Goal: Information Seeking & Learning: Compare options

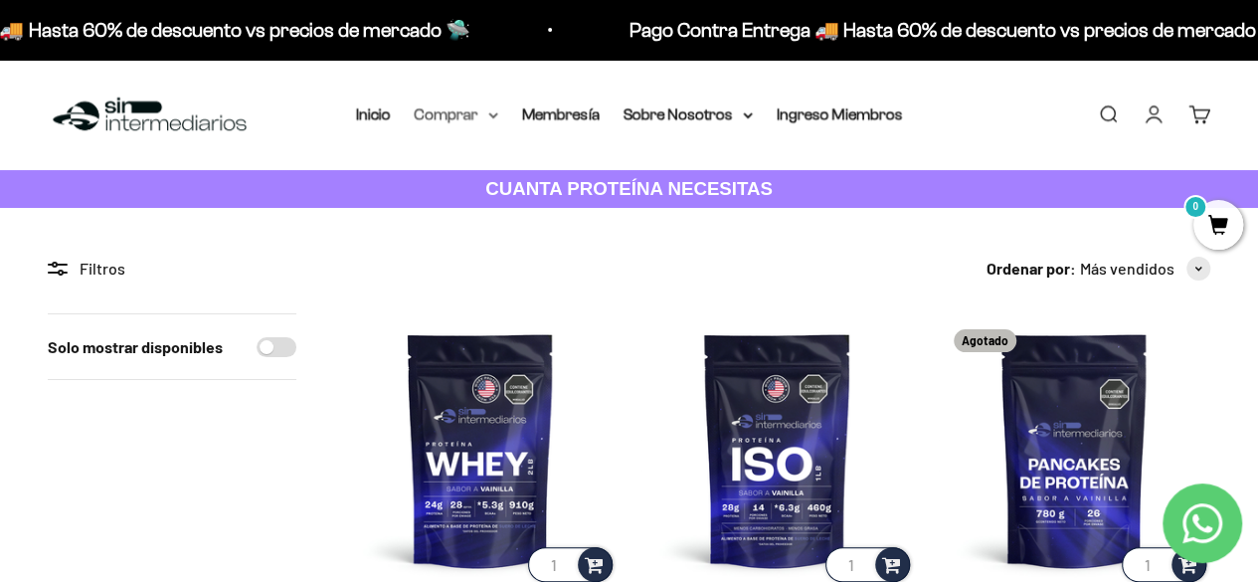
click at [463, 119] on summary "Comprar" at bounding box center [457, 114] width 84 height 26
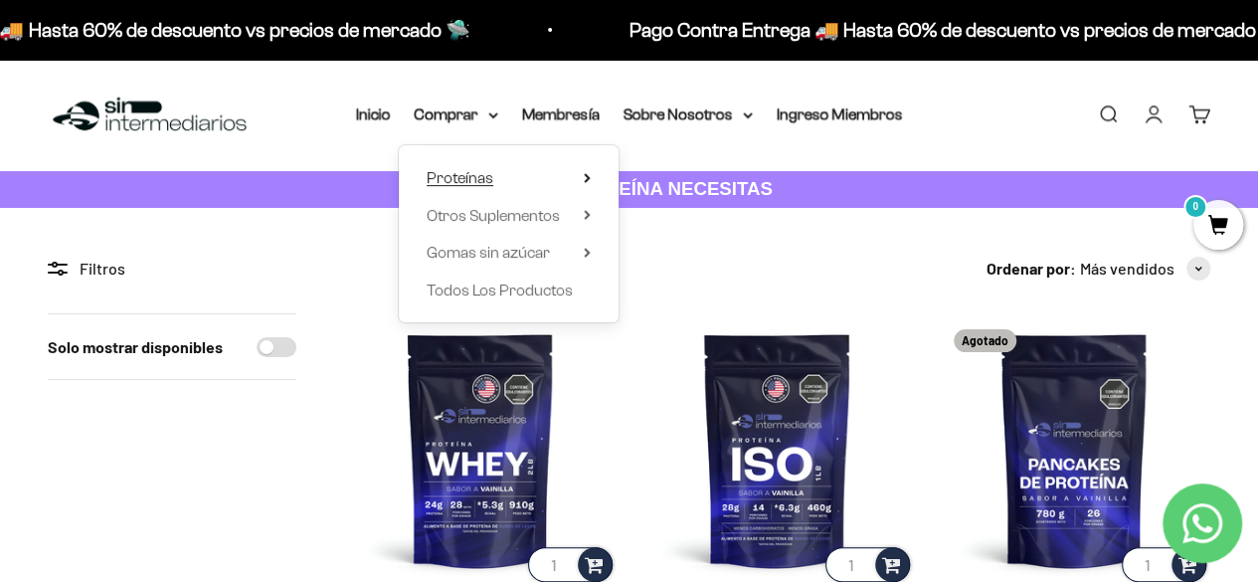
click at [573, 169] on summary "Proteínas" at bounding box center [509, 178] width 164 height 26
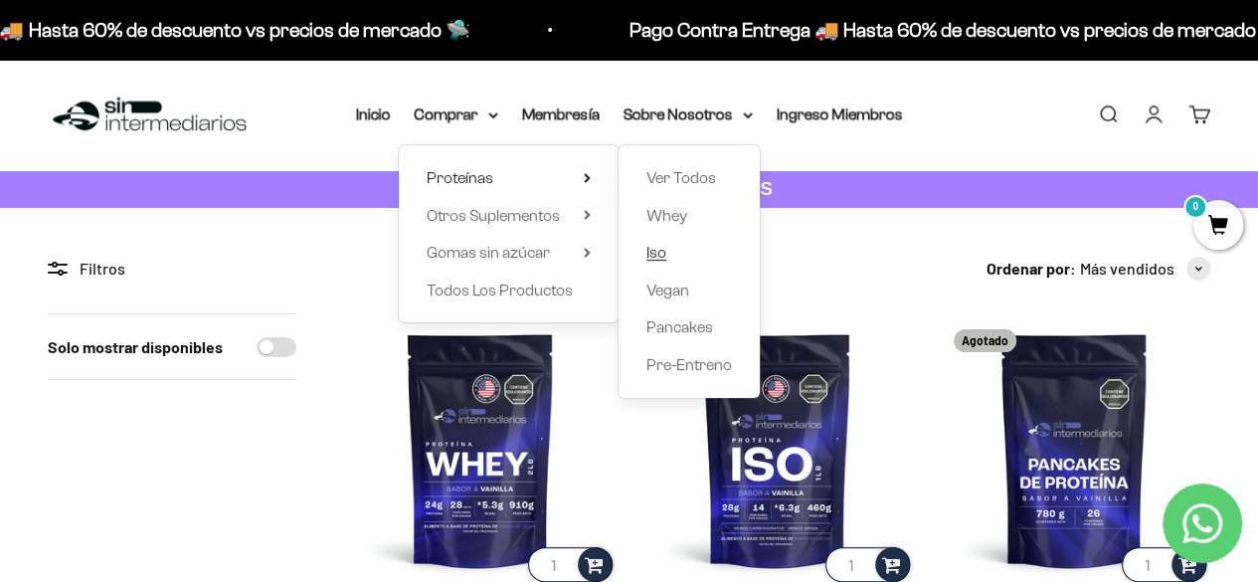
click at [650, 254] on span "Iso" at bounding box center [656, 252] width 20 height 17
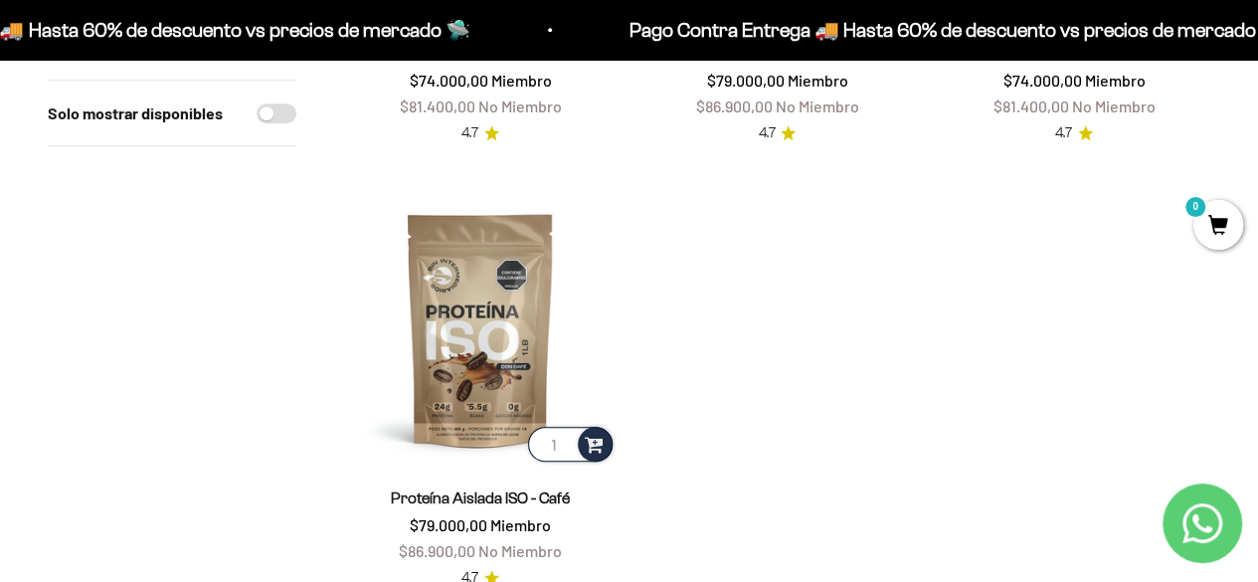
scroll to position [597, 0]
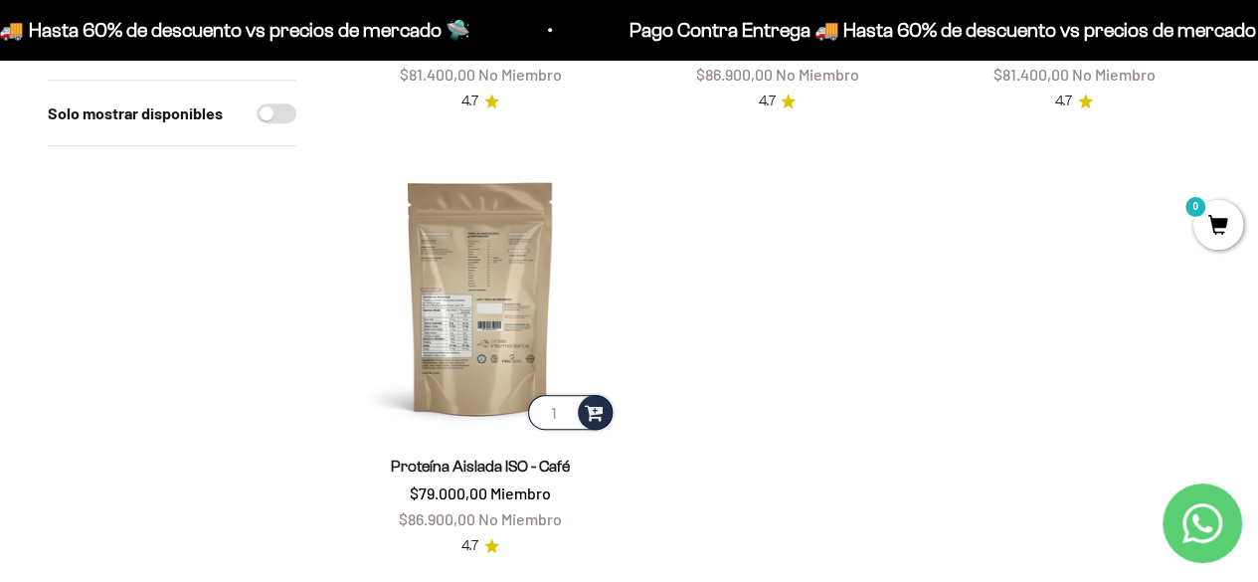
click at [487, 254] on img at bounding box center [480, 297] width 273 height 273
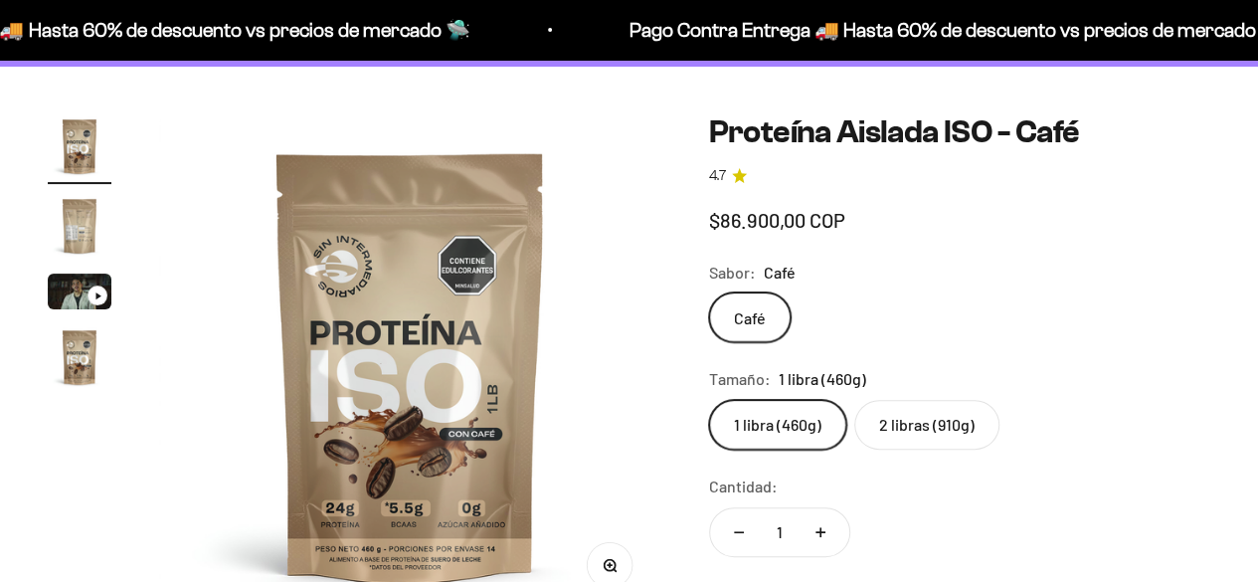
scroll to position [199, 0]
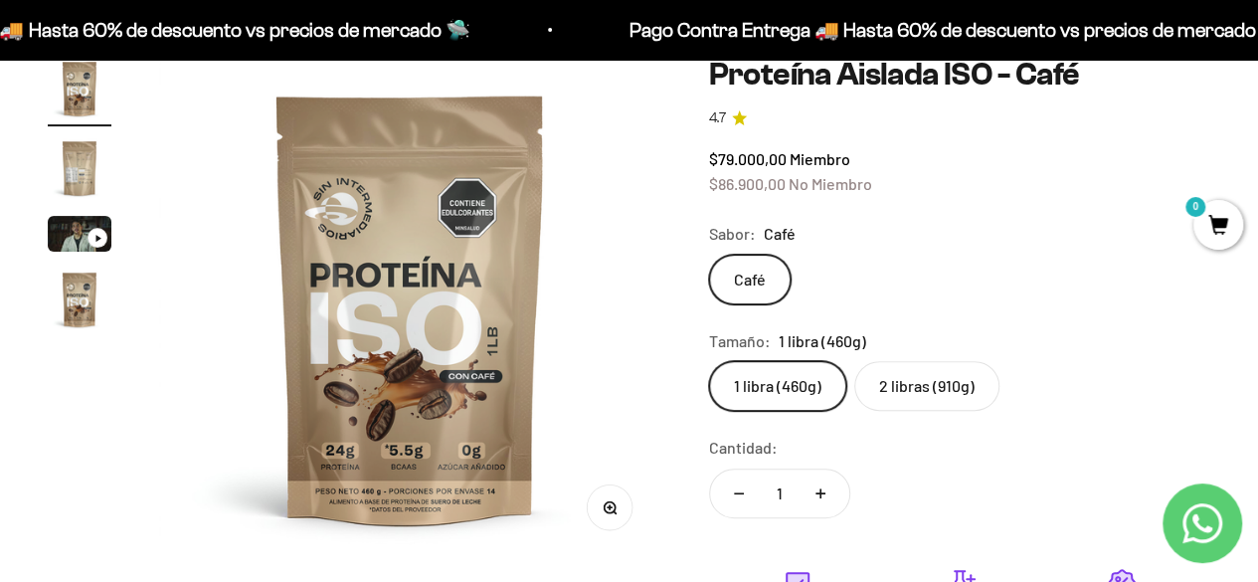
click at [121, 228] on product-gallery "Zoom Ir al artículo 1 Ir al artículo 2 Ir al artículo 3 Ir al artículo 4" at bounding box center [355, 308] width 614 height 502
click at [69, 236] on img "Ir al artículo 3" at bounding box center [80, 234] width 64 height 36
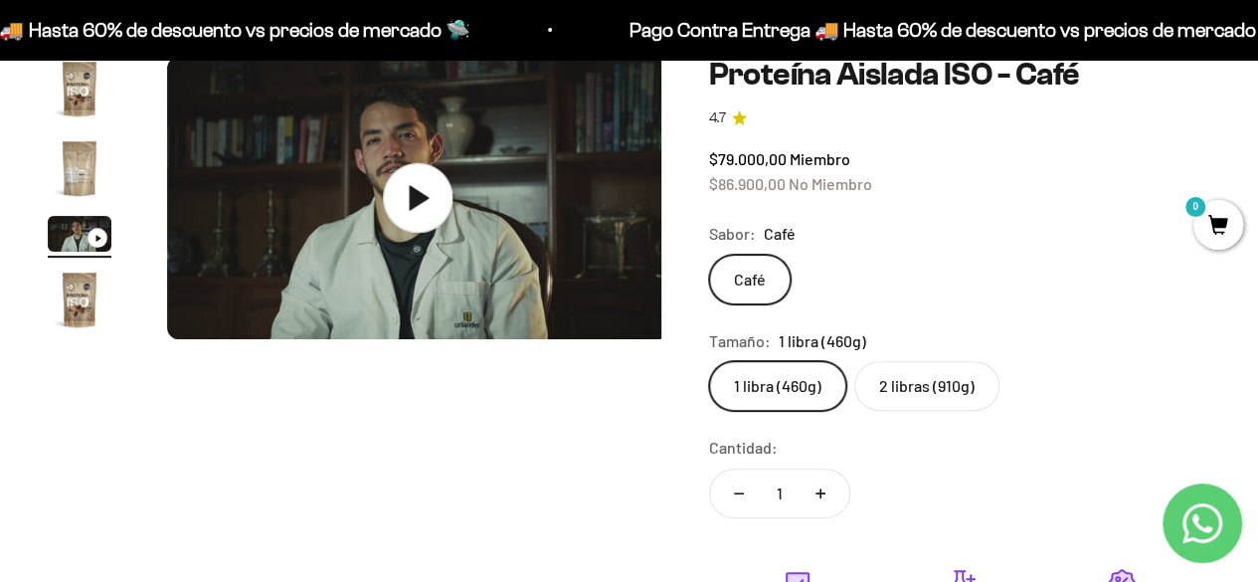
scroll to position [0, 1026]
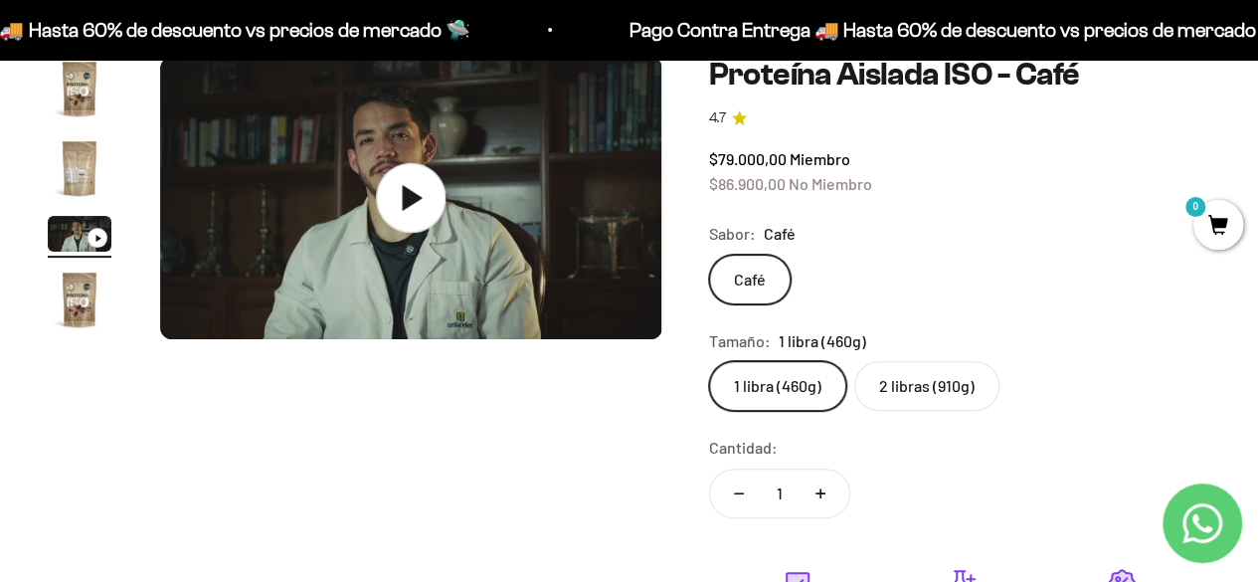
click at [390, 192] on icon at bounding box center [411, 198] width 70 height 70
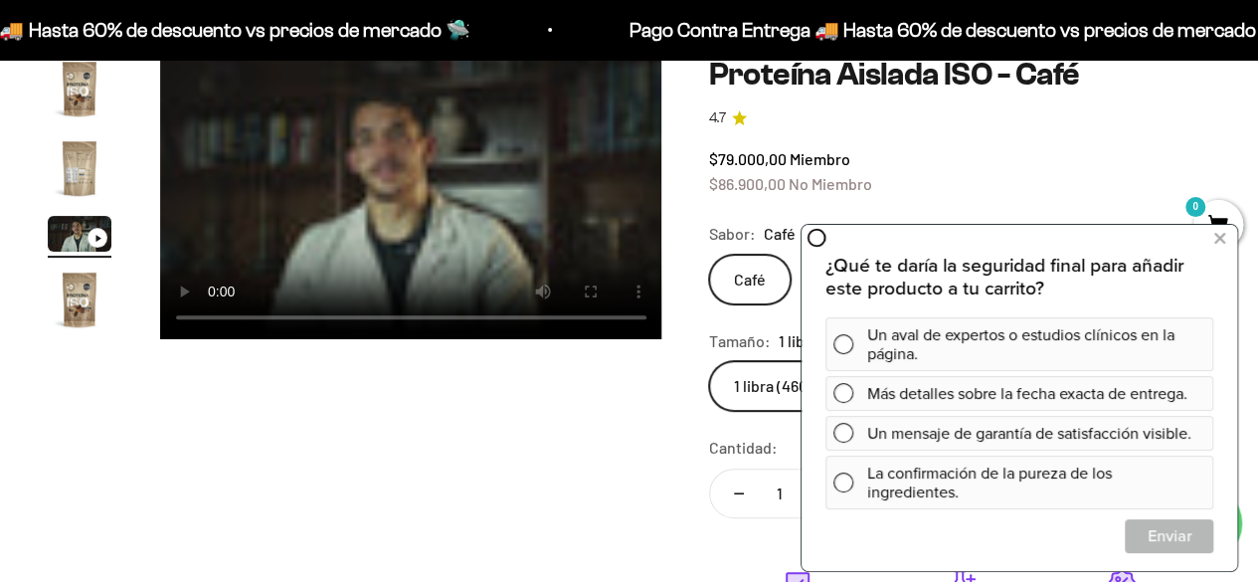
click at [515, 145] on video "Proteína Aislada ISO - Café" at bounding box center [411, 198] width 502 height 282
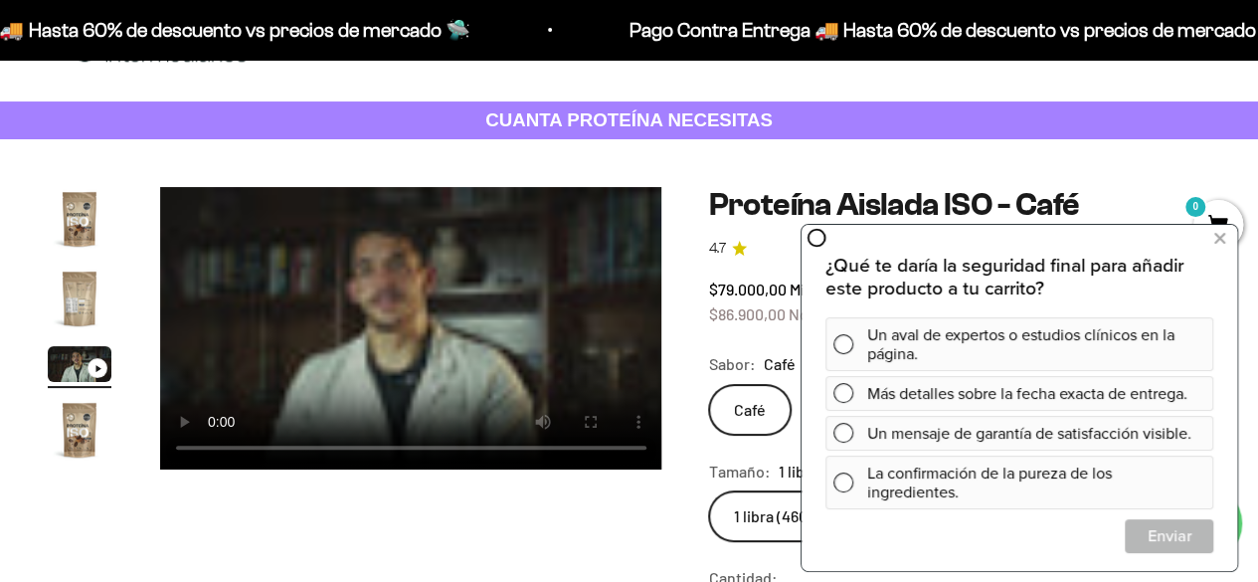
scroll to position [0, 0]
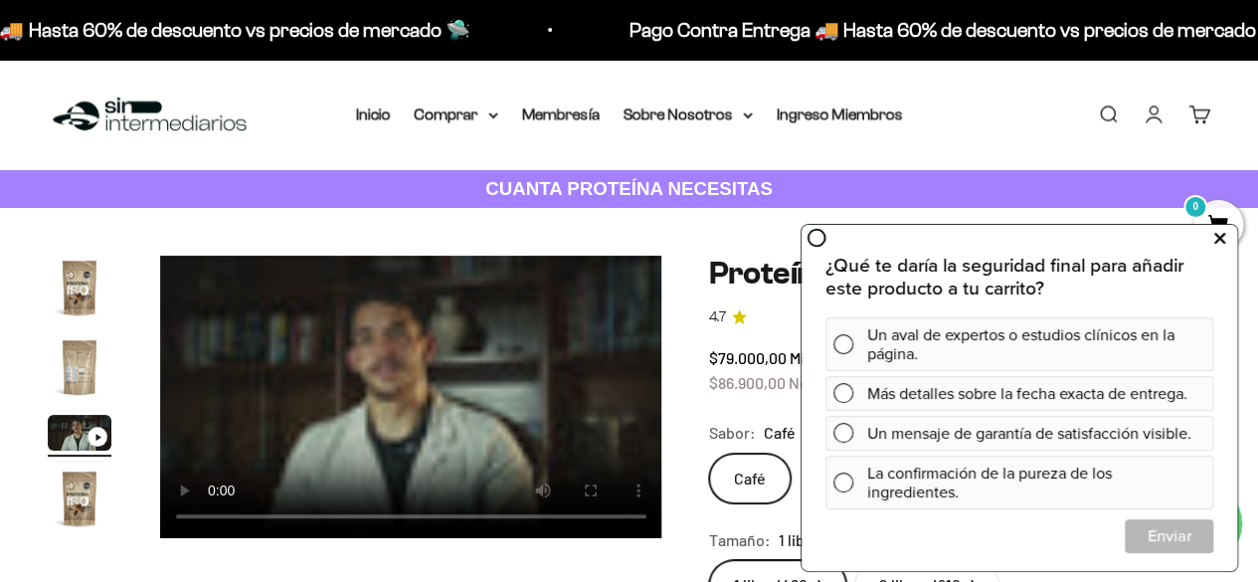
click at [1212, 230] on button at bounding box center [1219, 238] width 36 height 32
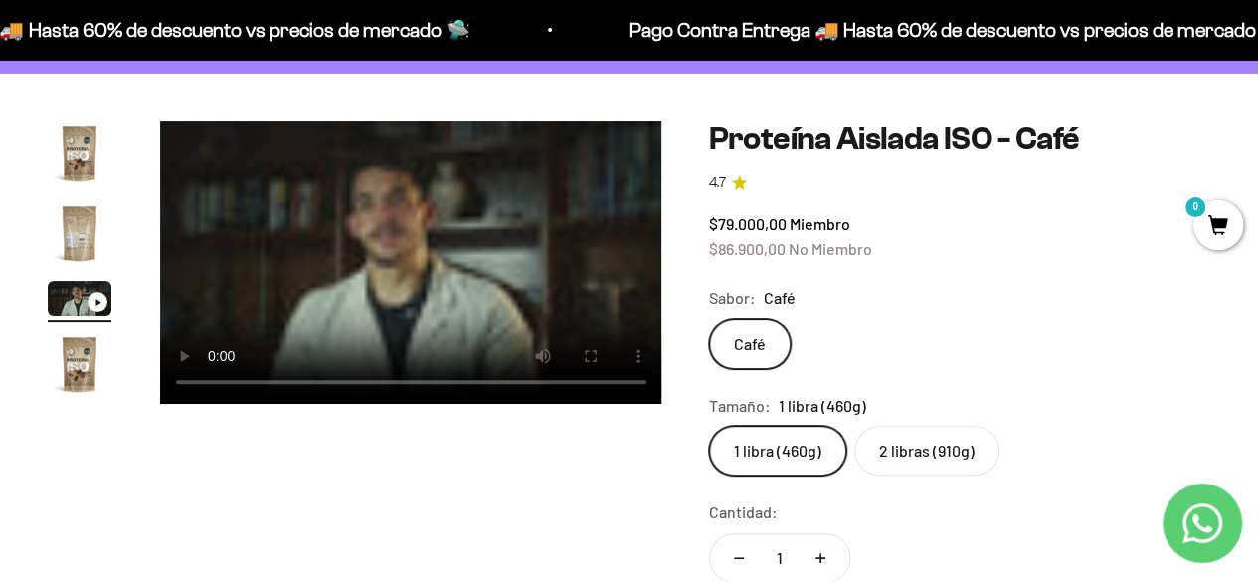
scroll to position [199, 0]
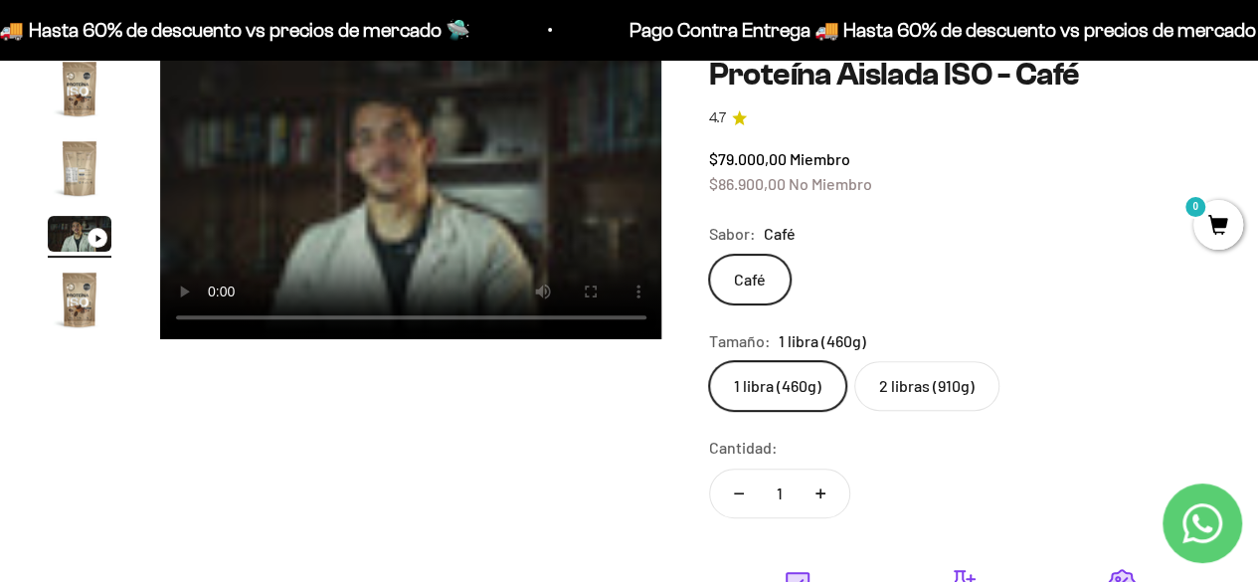
click at [934, 365] on label "2 libras (910g)" at bounding box center [926, 386] width 145 height 50
click at [709, 361] on input "2 libras (910g)" at bounding box center [708, 360] width 1 height 1
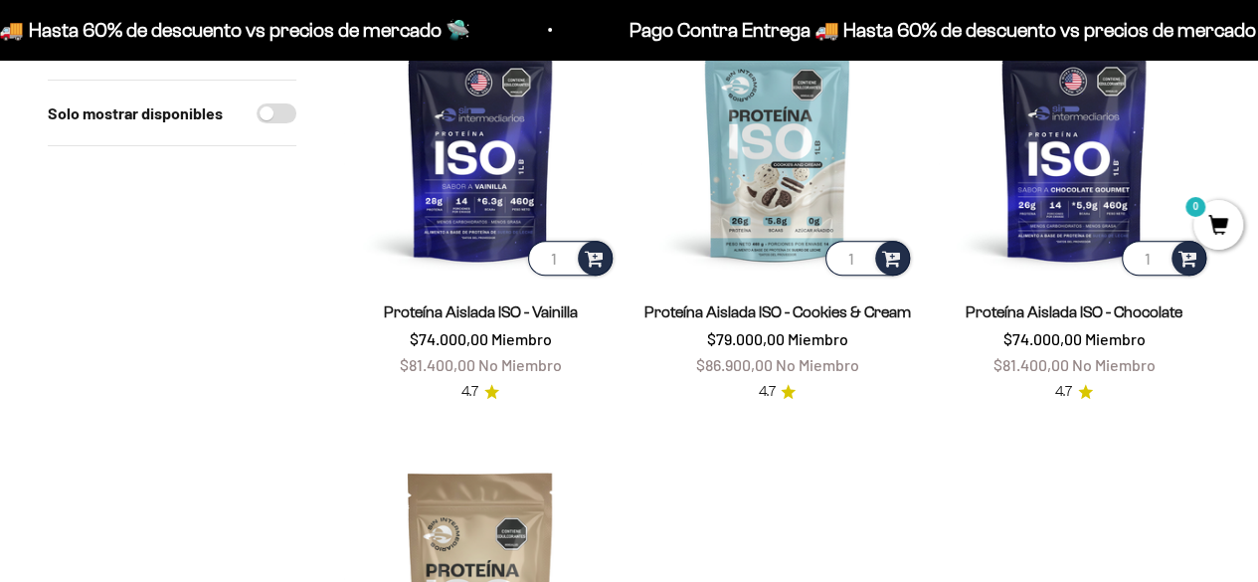
scroll to position [298, 0]
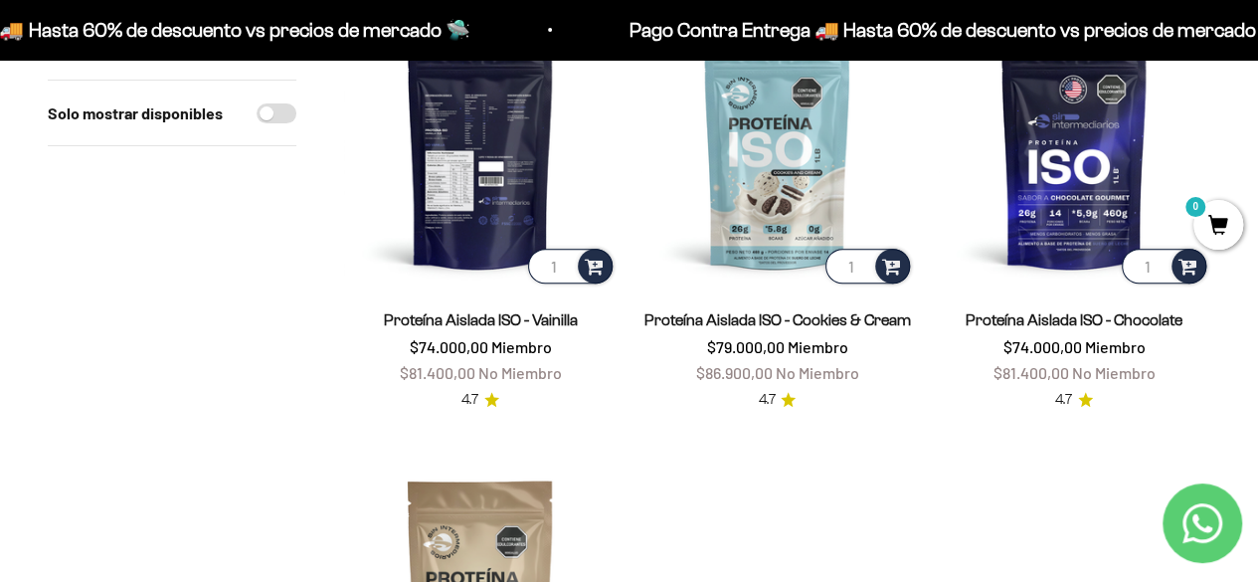
click at [496, 182] on img at bounding box center [480, 151] width 273 height 273
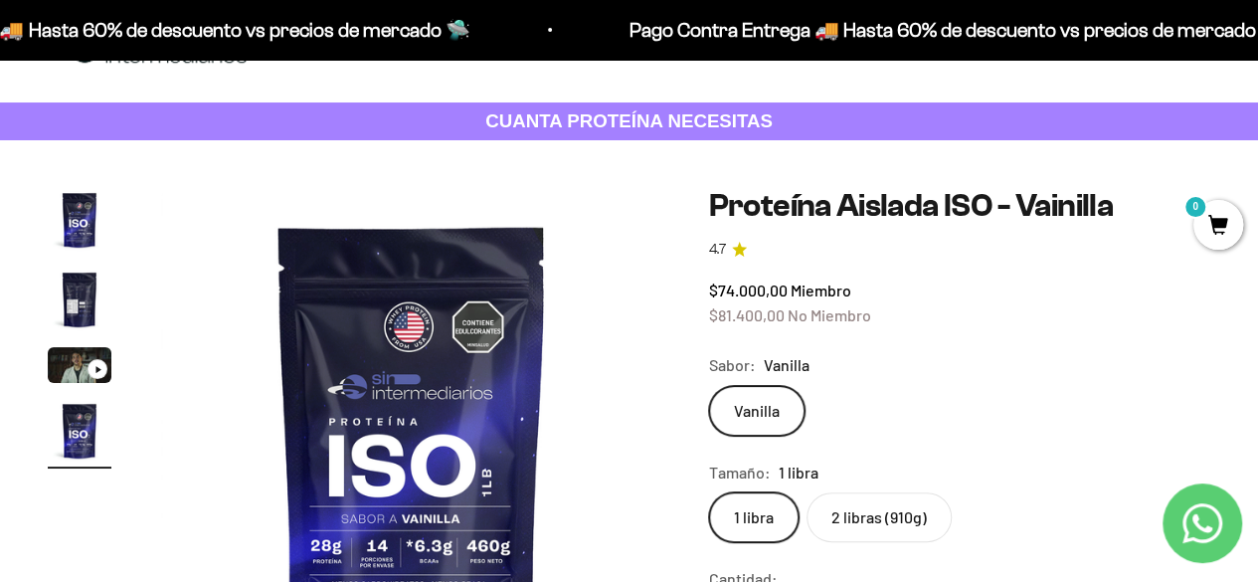
scroll to position [99, 0]
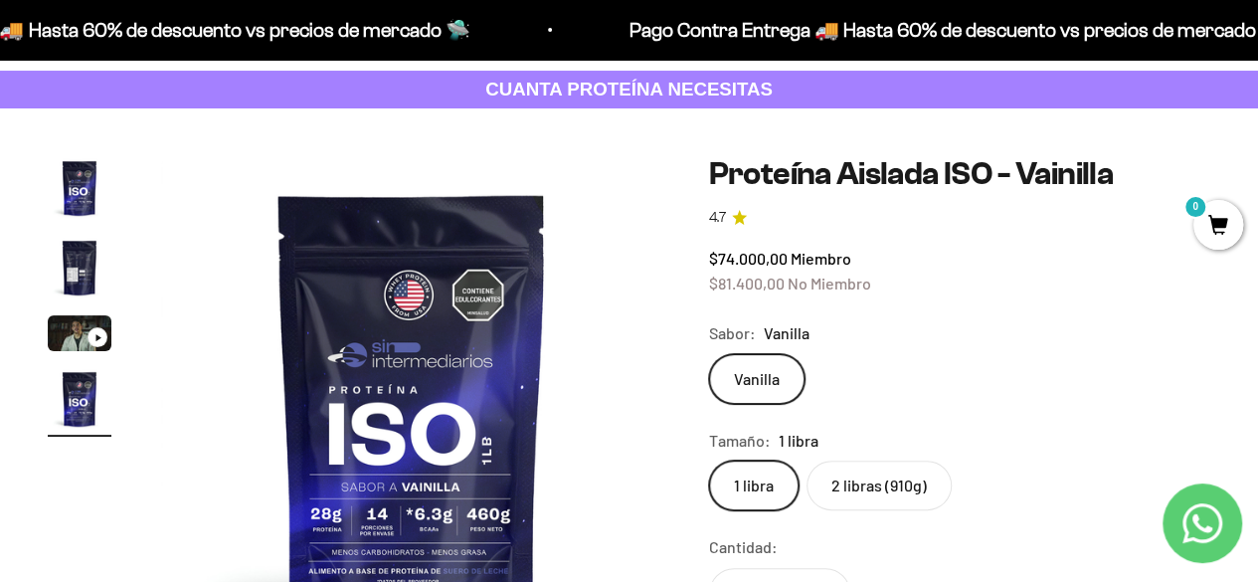
click at [943, 476] on label "2 libras (910g)" at bounding box center [879, 485] width 145 height 50
click at [709, 460] on input "2 libras (910g)" at bounding box center [708, 459] width 1 height 1
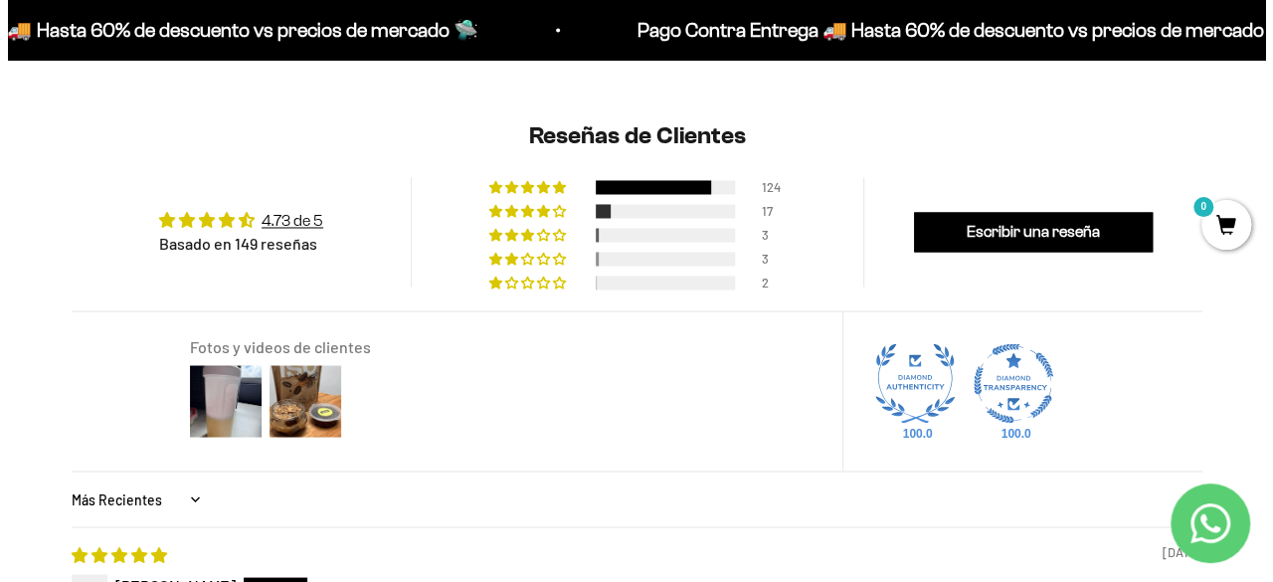
scroll to position [1591, 0]
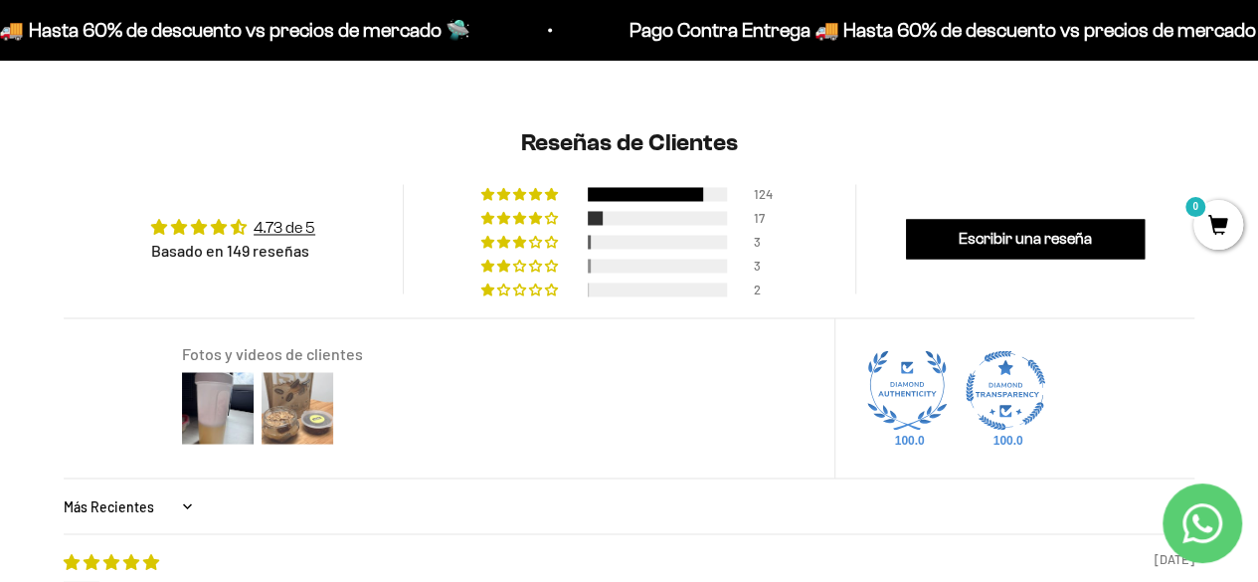
click at [298, 401] on img at bounding box center [298, 408] width 80 height 80
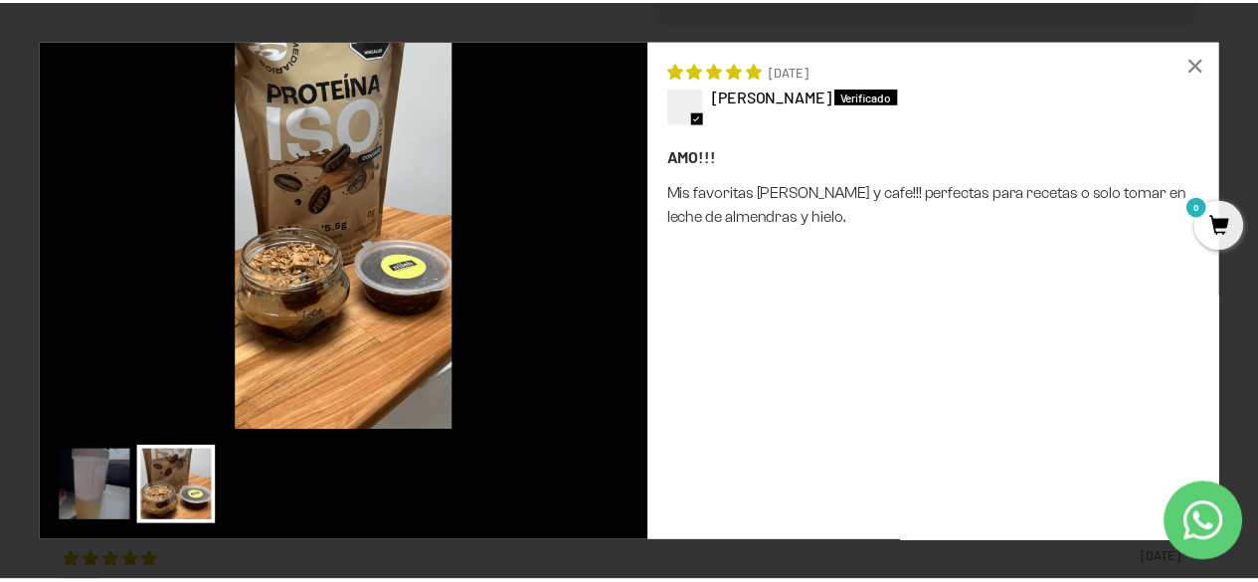
scroll to position [0, 1541]
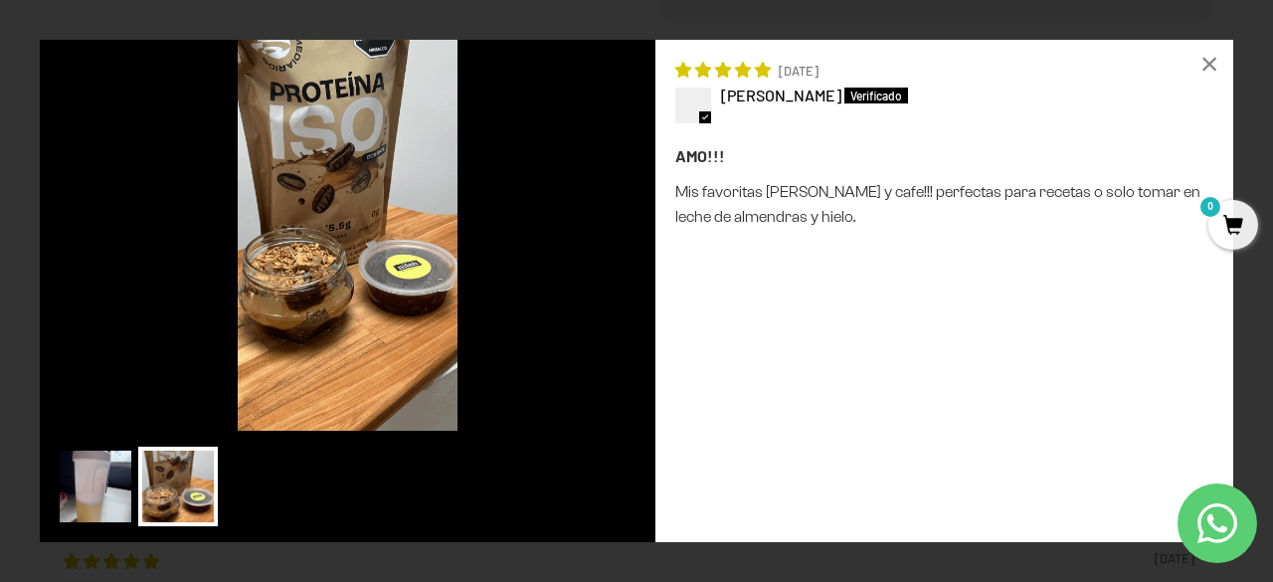
click at [83, 494] on img at bounding box center [96, 487] width 80 height 80
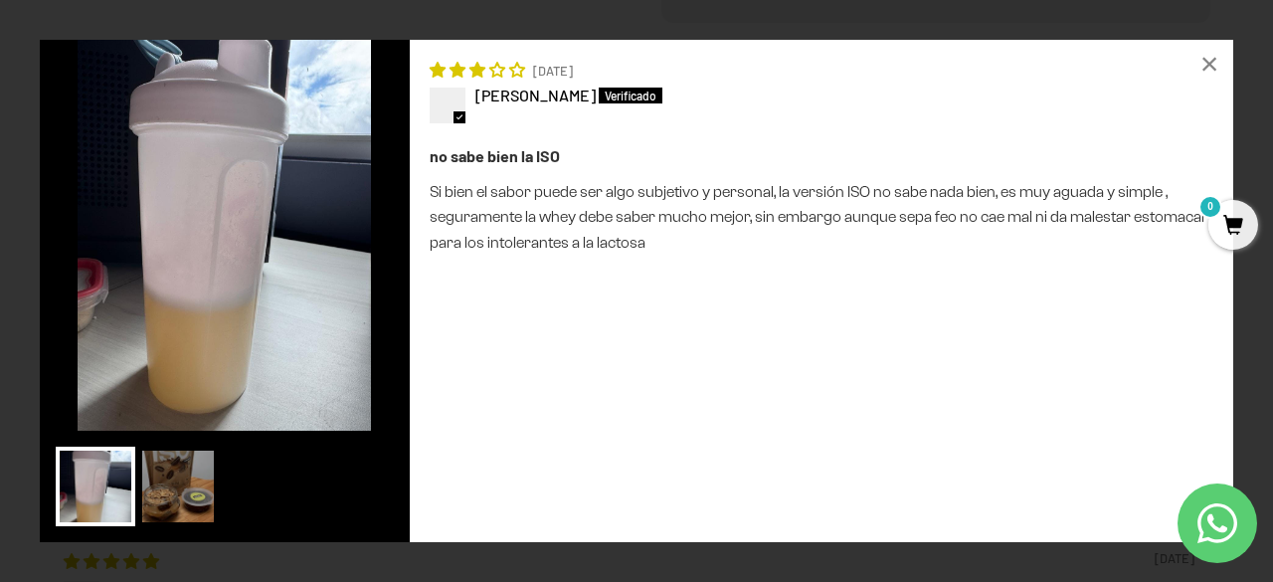
click at [1209, 67] on div "×" at bounding box center [1210, 64] width 48 height 48
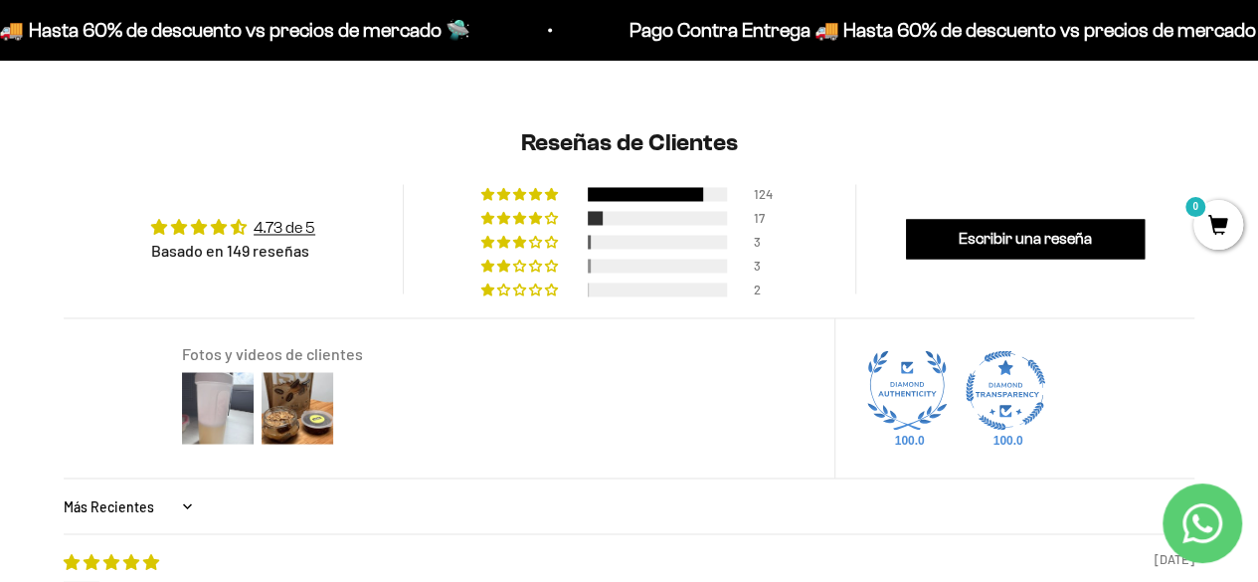
click at [233, 412] on img at bounding box center [218, 408] width 80 height 80
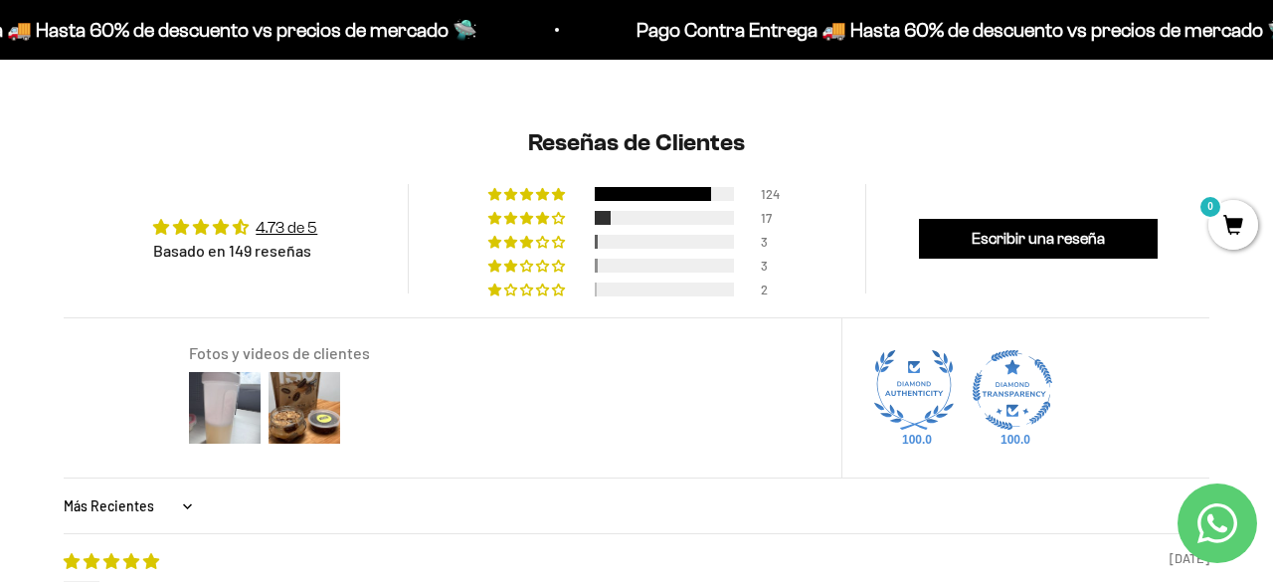
scroll to position [0, 1541]
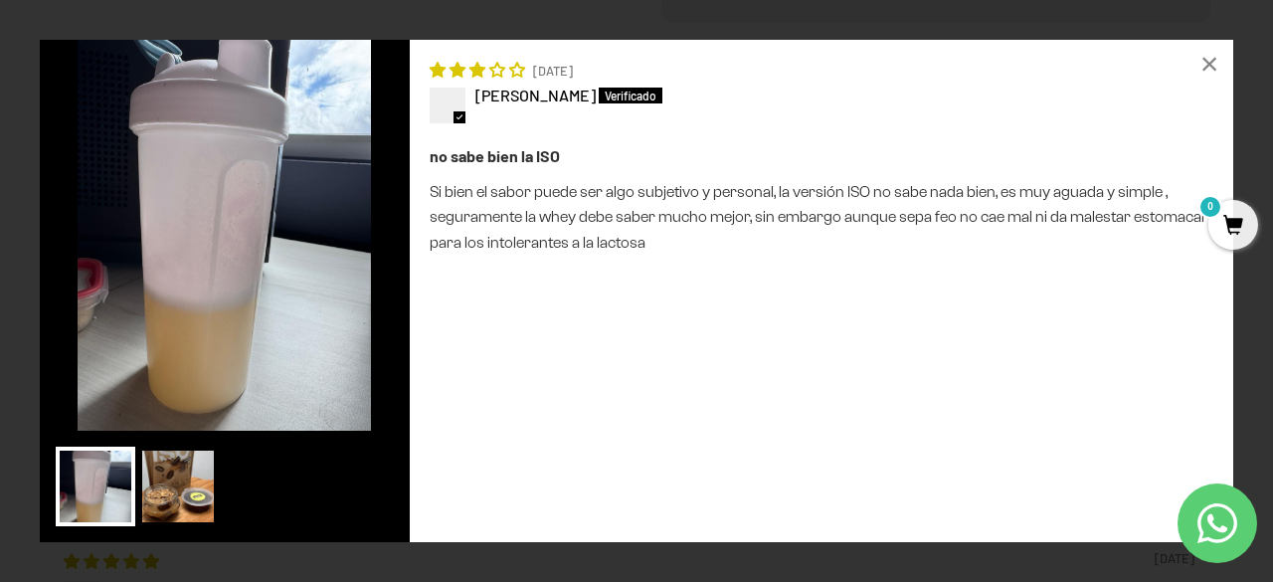
click at [194, 523] on img at bounding box center [178, 487] width 80 height 80
